Goal: Find specific page/section: Find specific page/section

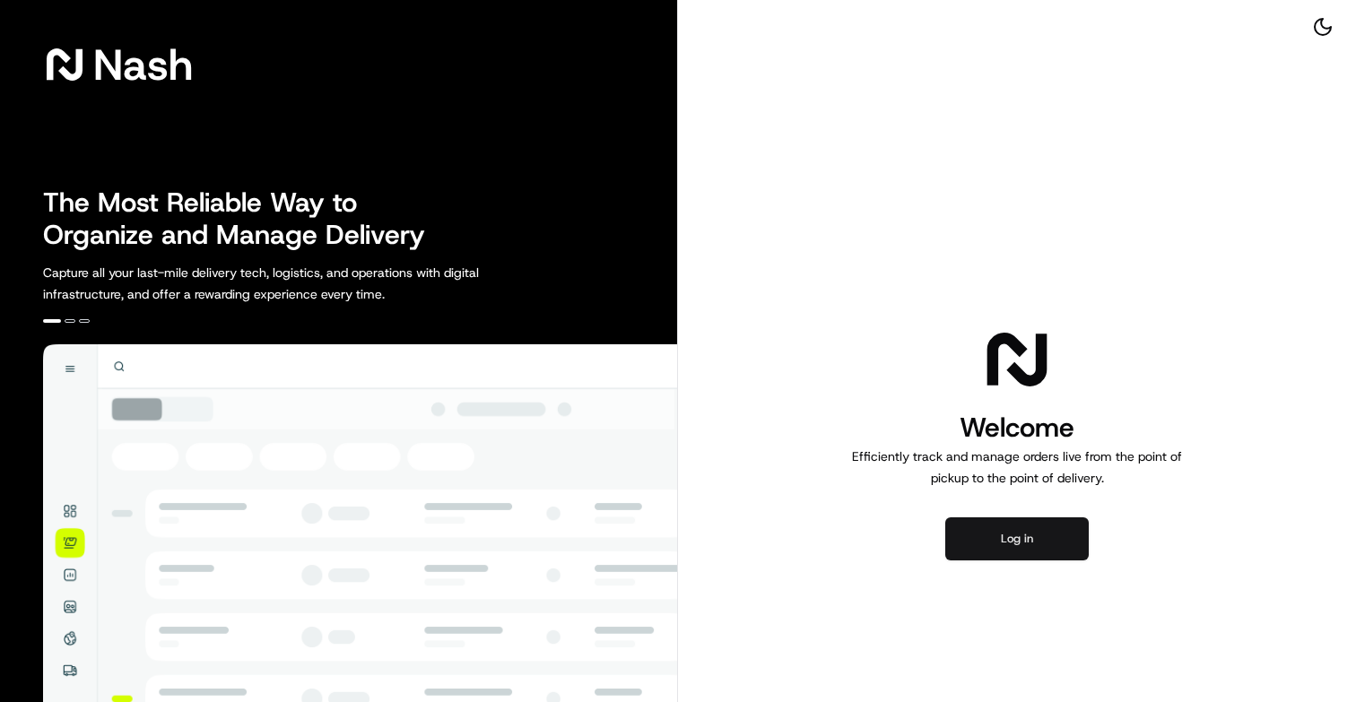
click at [971, 536] on button "Log in" at bounding box center [1017, 539] width 144 height 43
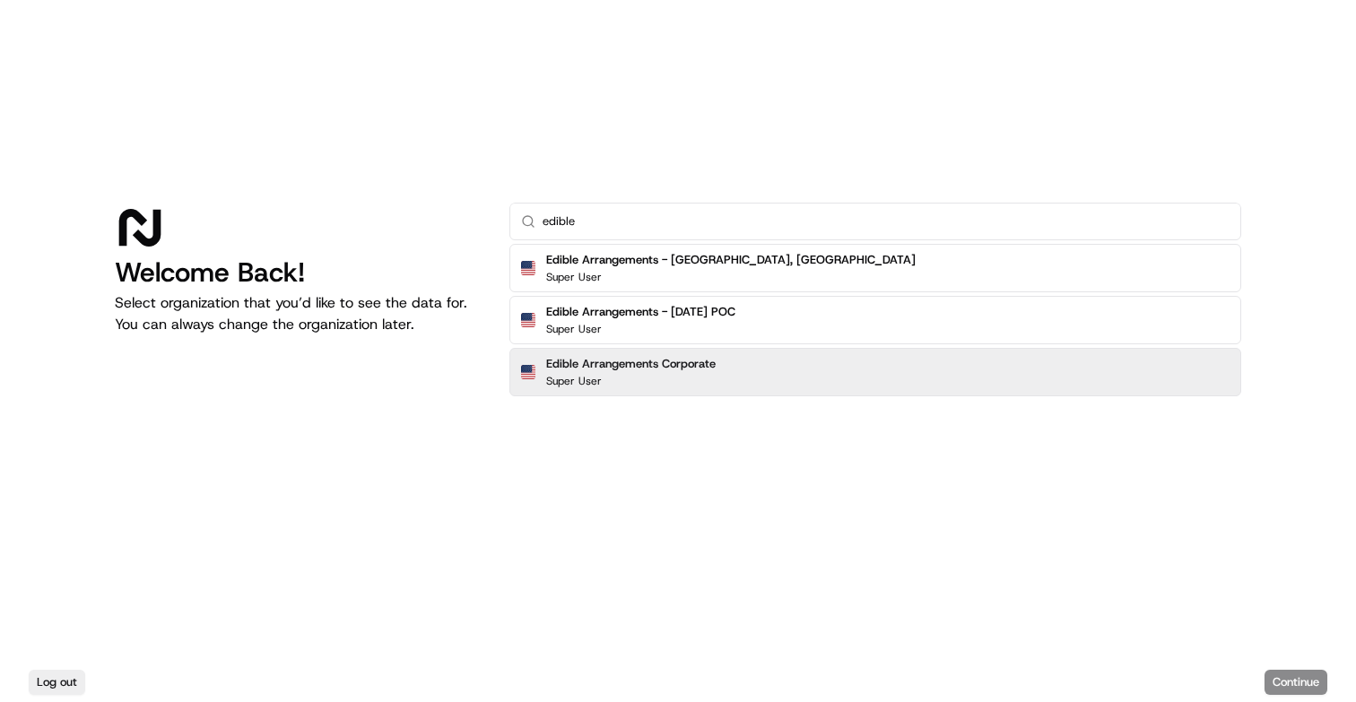
type input "edible"
click at [679, 370] on h2 "Edible Arrangements Corporate" at bounding box center [631, 364] width 170 height 16
click at [1278, 678] on button "Continue" at bounding box center [1296, 682] width 63 height 25
